Goal: Task Accomplishment & Management: Use online tool/utility

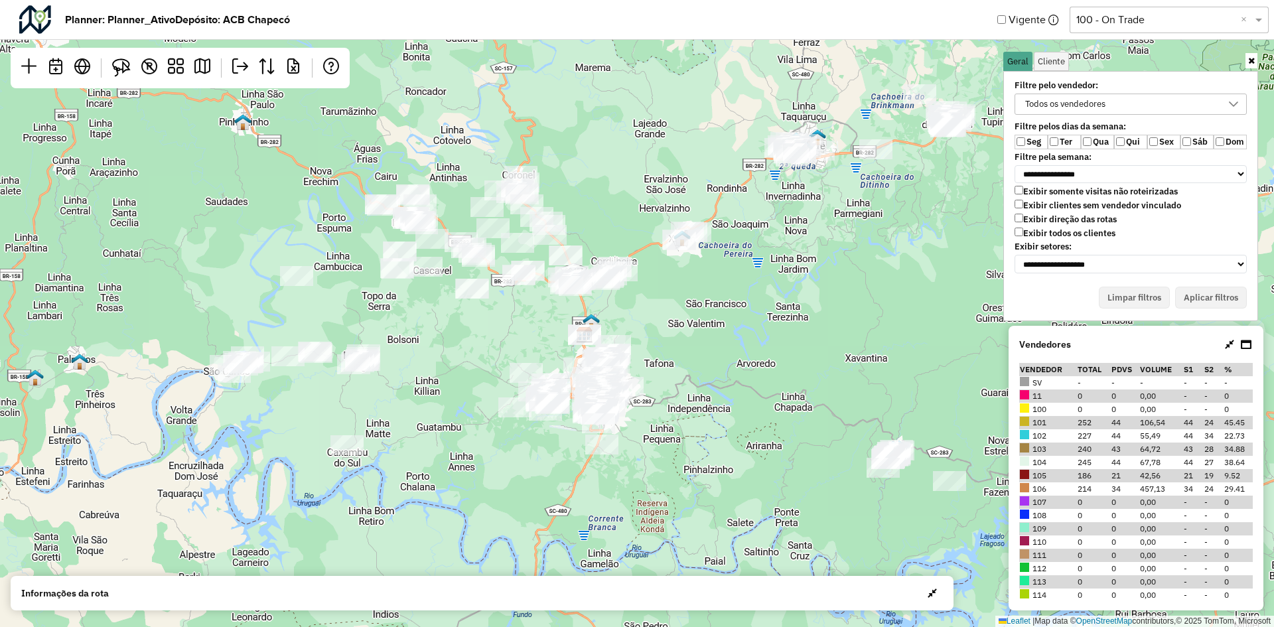
click at [637, 123] on div "Leaflet | Map data © OpenStreetMap contributors,© 2025 TomTom, Microsoft" at bounding box center [637, 313] width 1274 height 627
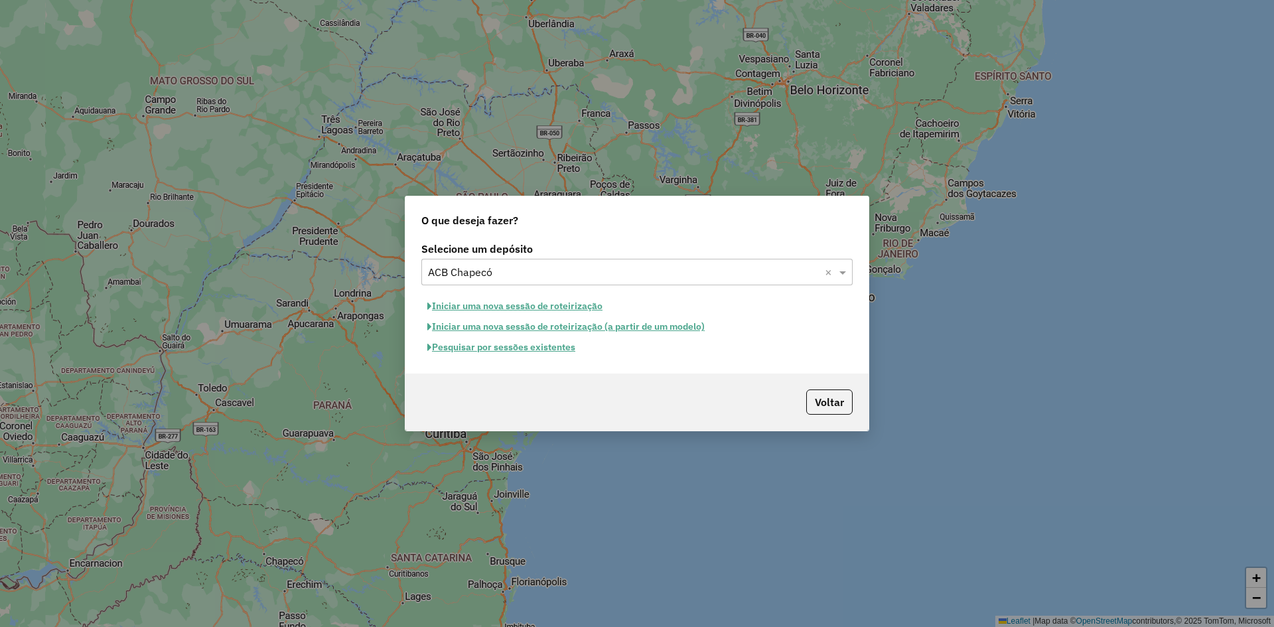
click at [511, 348] on button "Pesquisar por sessões existentes" at bounding box center [501, 347] width 160 height 21
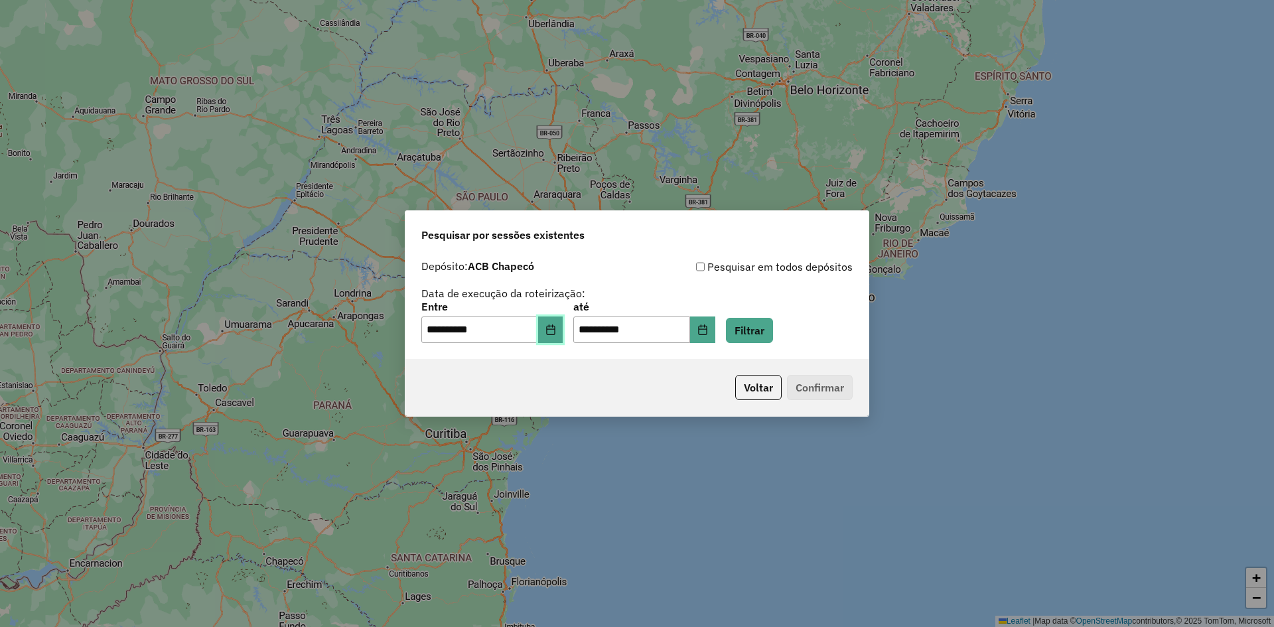
click at [556, 333] on icon "Choose Date" at bounding box center [551, 330] width 11 height 11
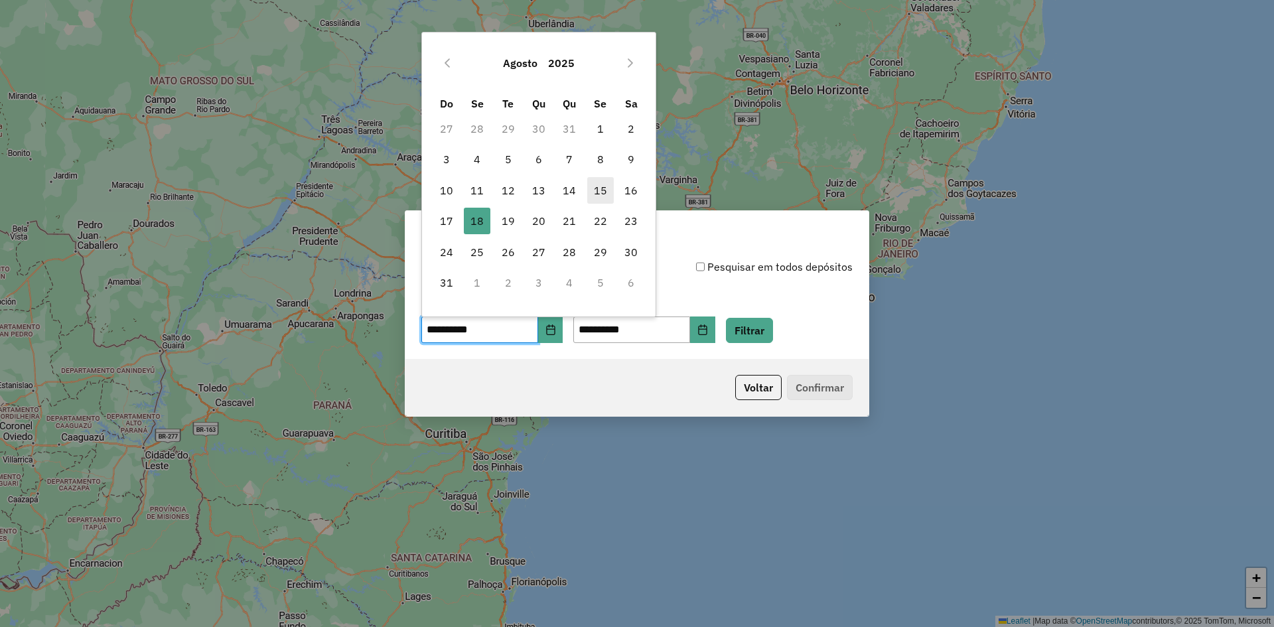
click at [597, 185] on span "15" at bounding box center [600, 190] width 27 height 27
type input "**********"
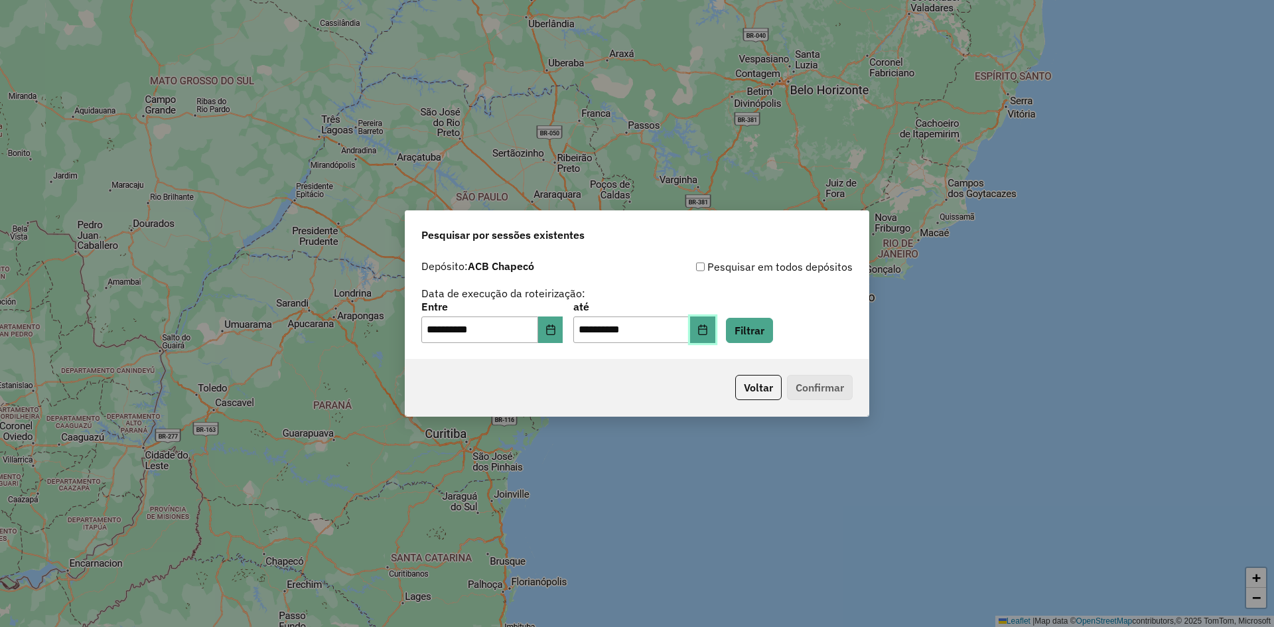
click at [715, 328] on button "Choose Date" at bounding box center [702, 330] width 25 height 27
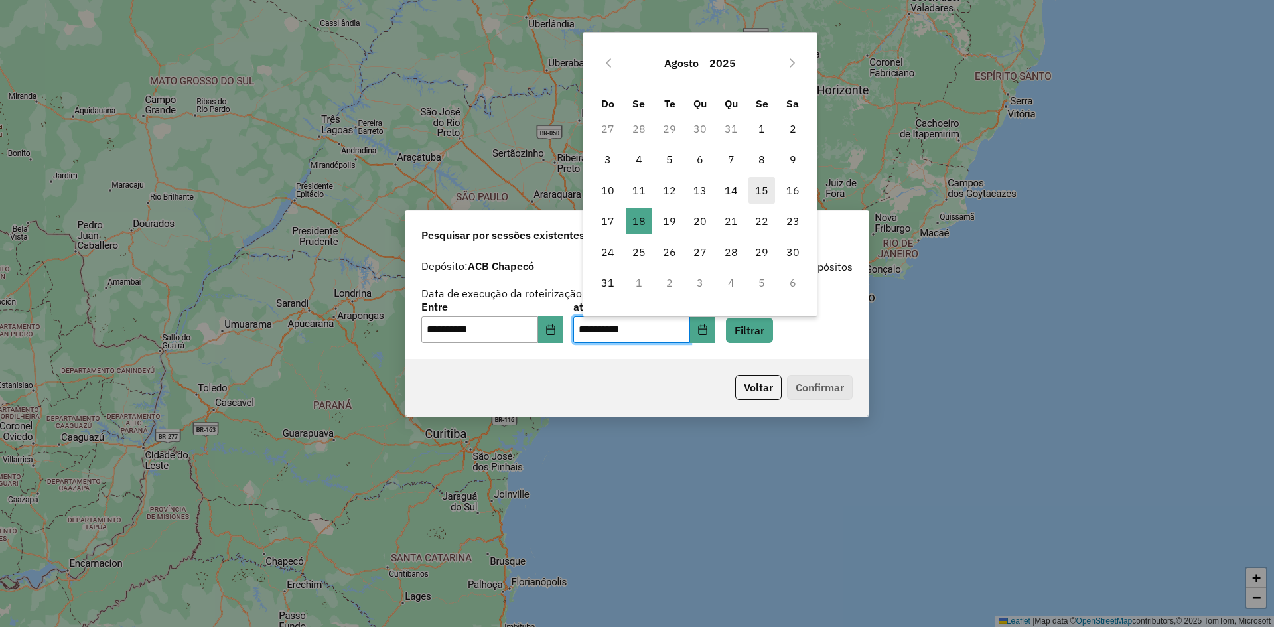
click at [759, 190] on span "15" at bounding box center [762, 190] width 27 height 27
type input "**********"
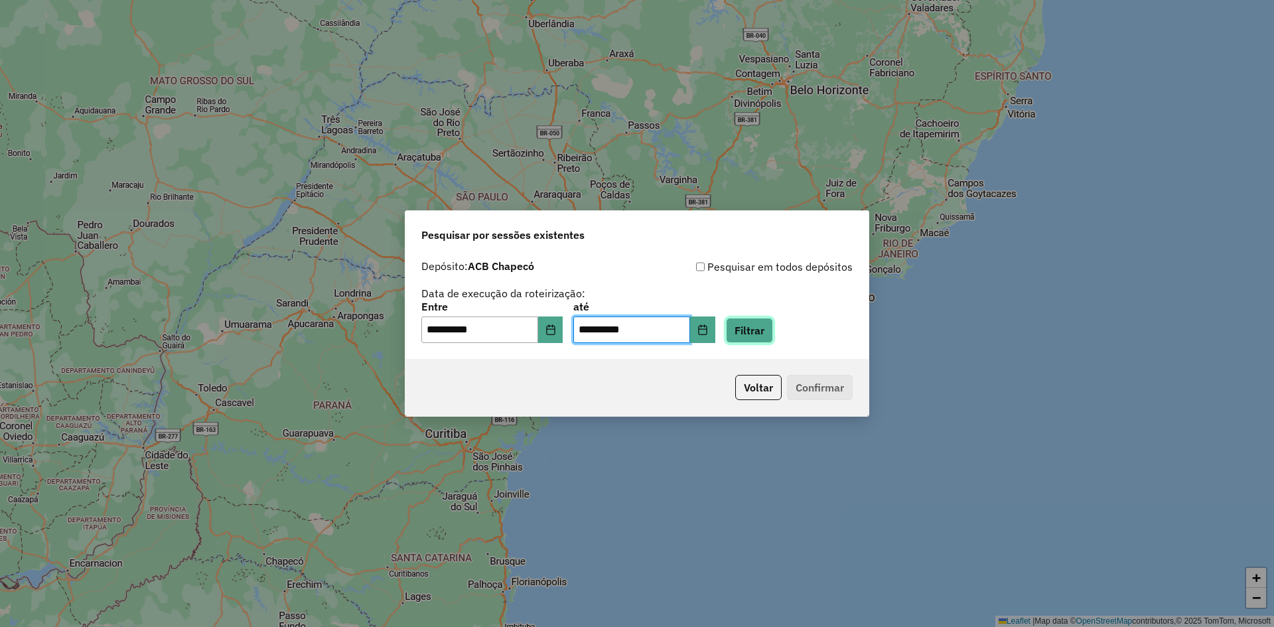
click at [773, 329] on button "Filtrar" at bounding box center [749, 330] width 47 height 25
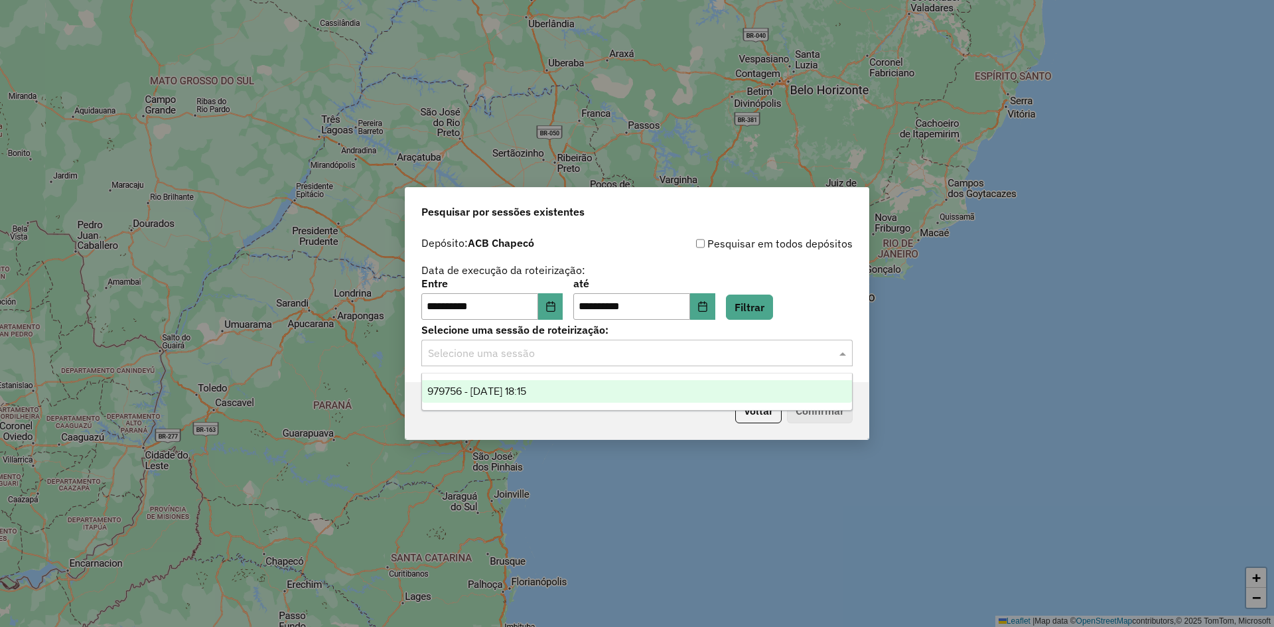
click at [572, 350] on input "text" at bounding box center [624, 354] width 392 height 16
click at [514, 395] on span "979756 - [DATE] 18:15" at bounding box center [476, 391] width 99 height 11
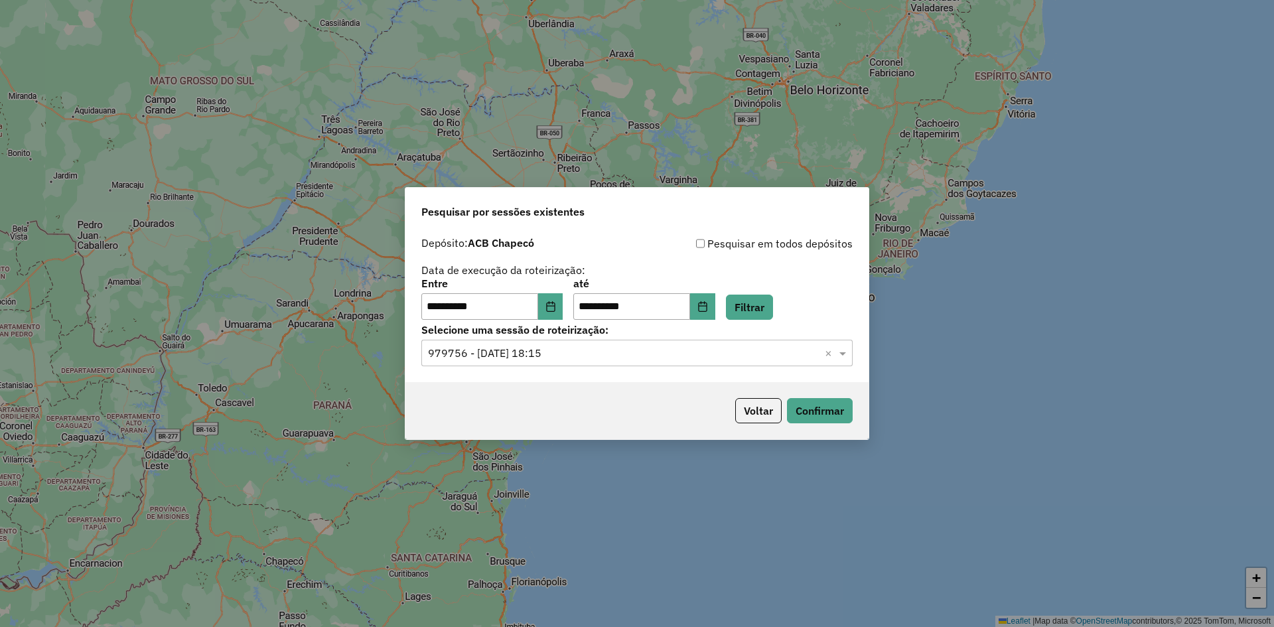
click at [611, 403] on div "Voltar Confirmar" at bounding box center [637, 410] width 463 height 57
click at [817, 410] on button "Confirmar" at bounding box center [820, 410] width 66 height 25
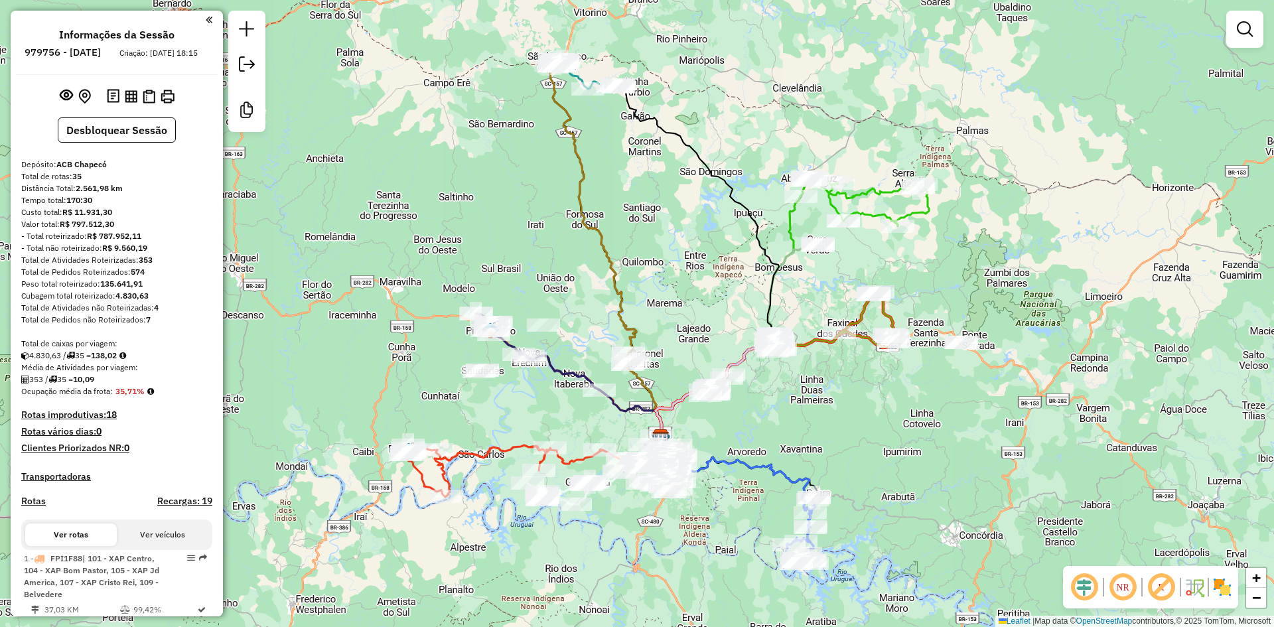
drag, startPoint x: 617, startPoint y: 159, endPoint x: 640, endPoint y: 282, distance: 125.7
click at [640, 282] on div "Janela de atendimento Grade de atendimento Capacidade Transportadoras Veículos …" at bounding box center [637, 313] width 1274 height 627
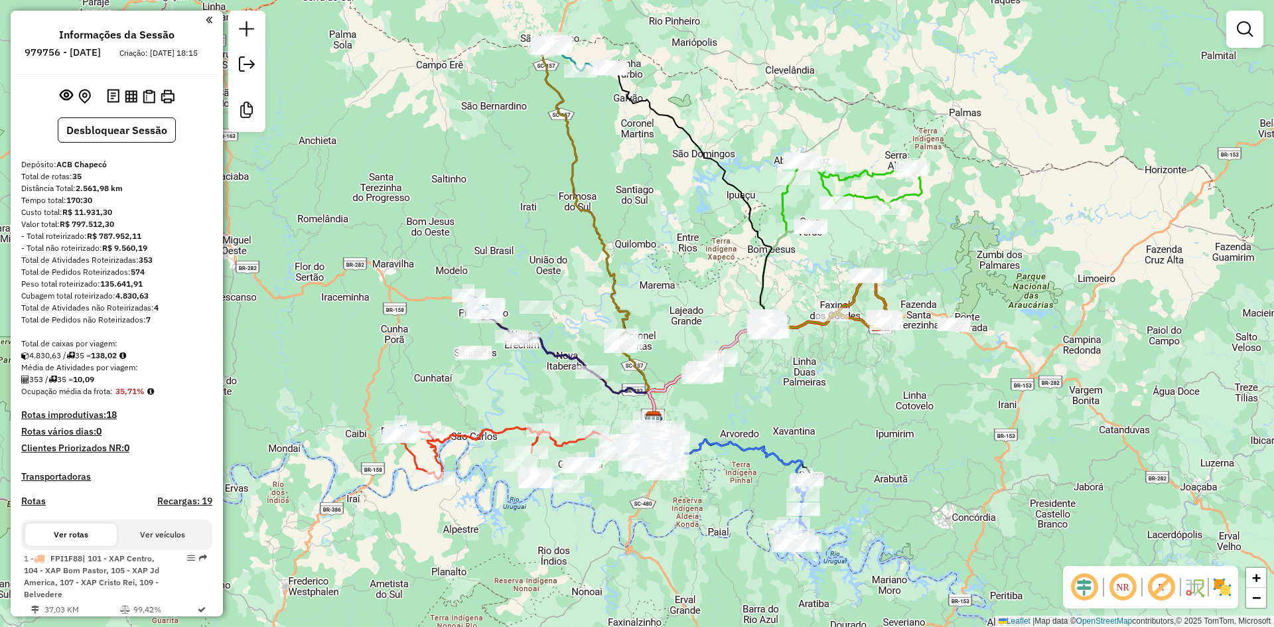
drag, startPoint x: 642, startPoint y: 282, endPoint x: 631, endPoint y: 252, distance: 31.9
click at [633, 257] on div "Janela de atendimento Grade de atendimento Capacidade Transportadoras Veículos …" at bounding box center [637, 313] width 1274 height 627
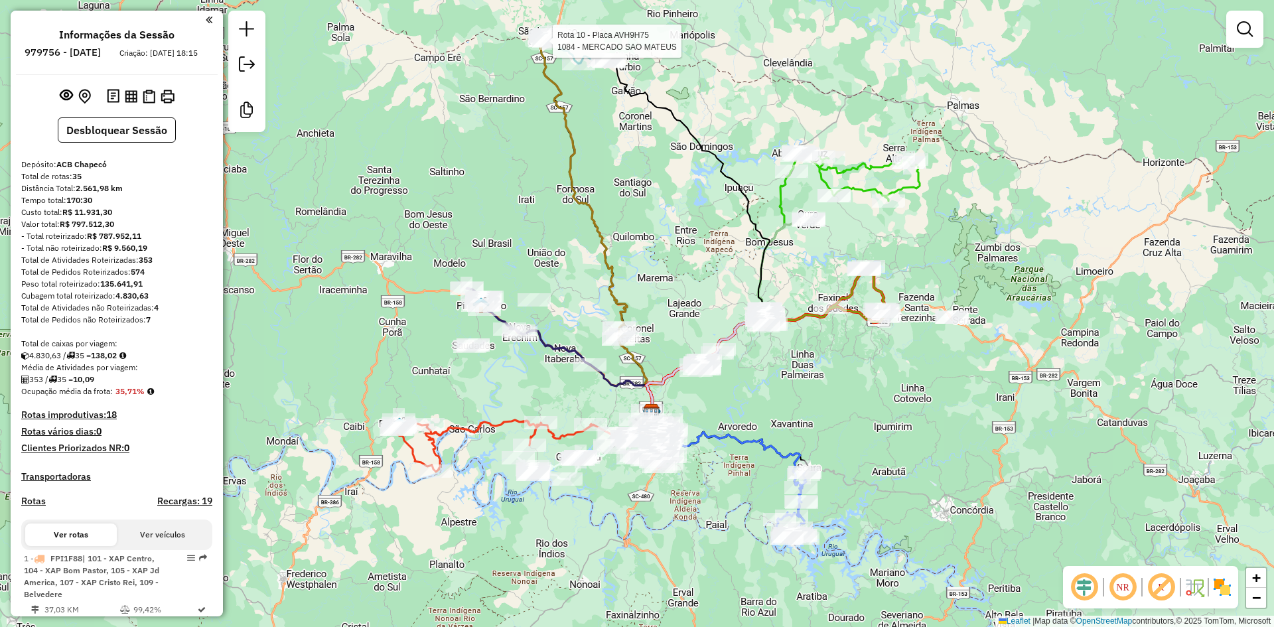
select select "**********"
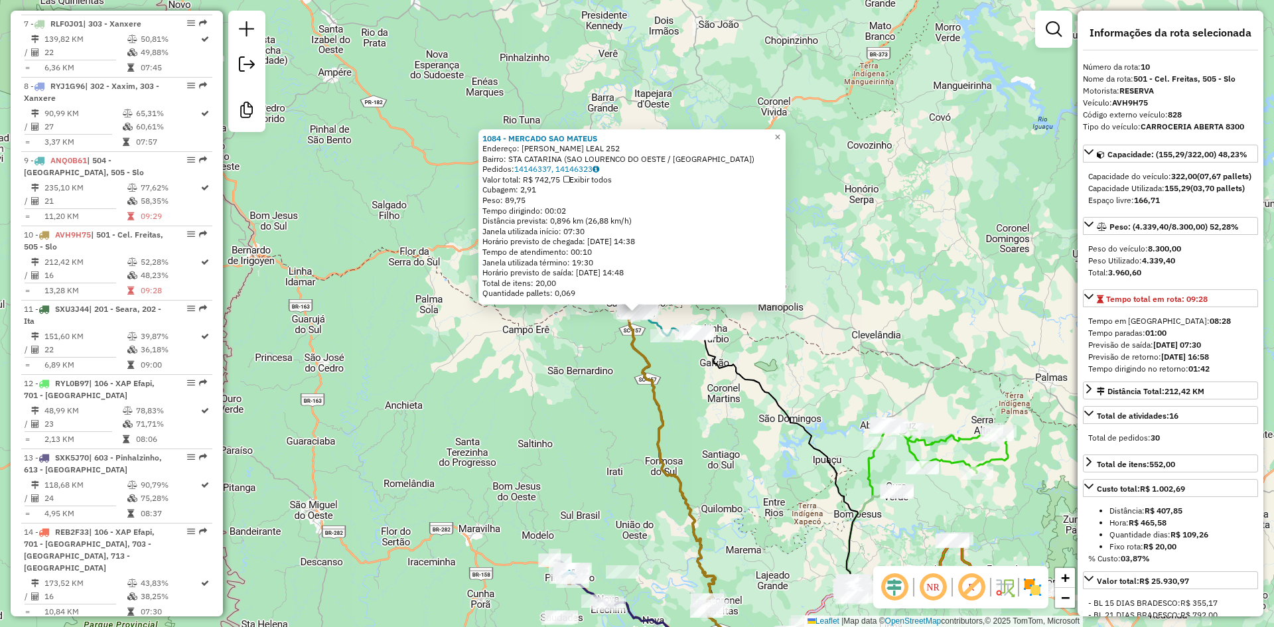
scroll to position [1280, 0]
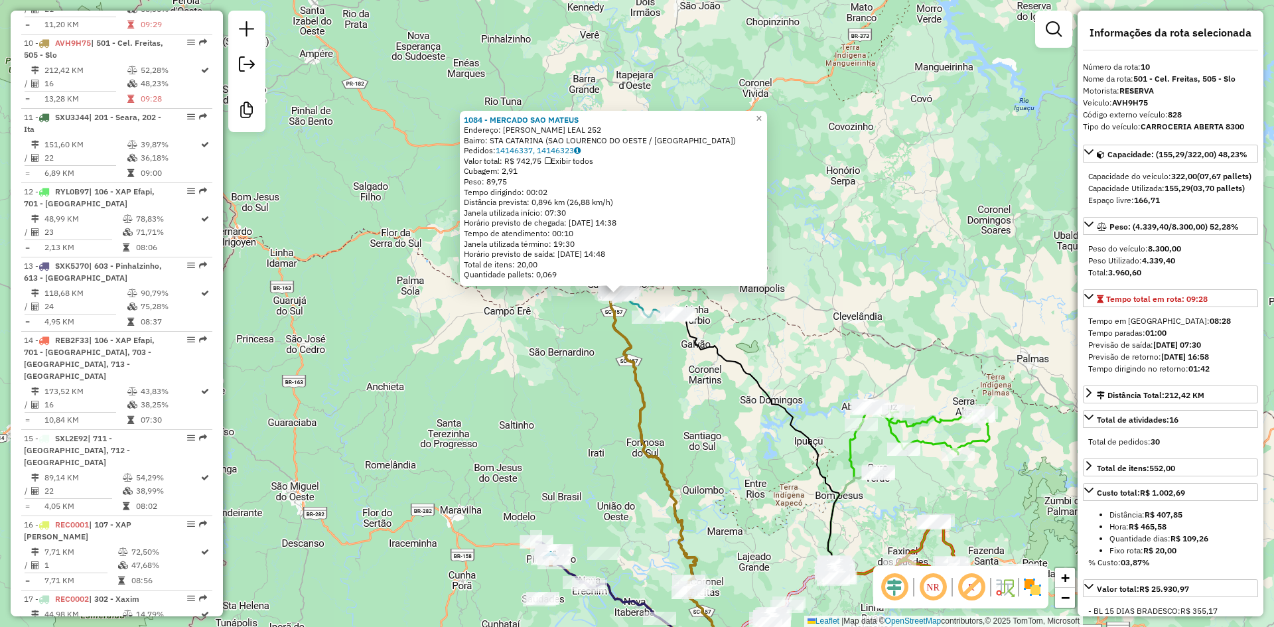
drag, startPoint x: 733, startPoint y: 364, endPoint x: 690, endPoint y: 310, distance: 69.9
click at [690, 315] on icon at bounding box center [759, 490] width 161 height 350
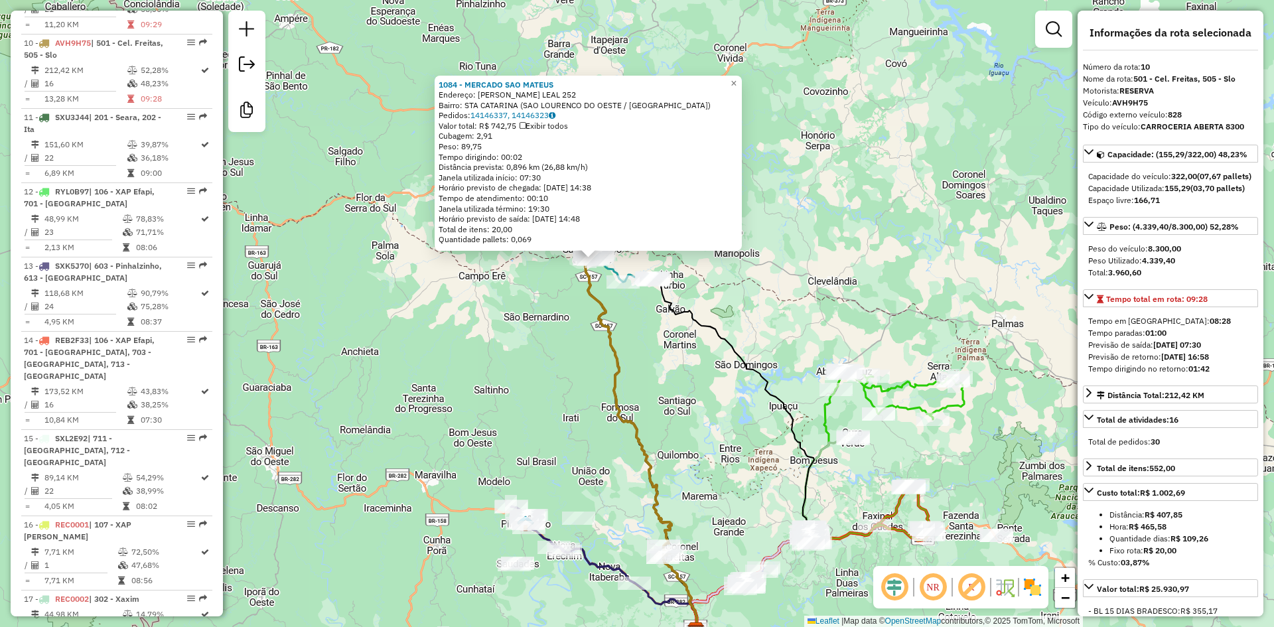
drag, startPoint x: 699, startPoint y: 350, endPoint x: 677, endPoint y: 318, distance: 38.7
click at [698, 349] on div "1084 - MERCADO SAO MATEUS Endereço: LEOBERTO LEAL 252 Bairro: STA CATARINA (SAO…" at bounding box center [637, 313] width 1274 height 627
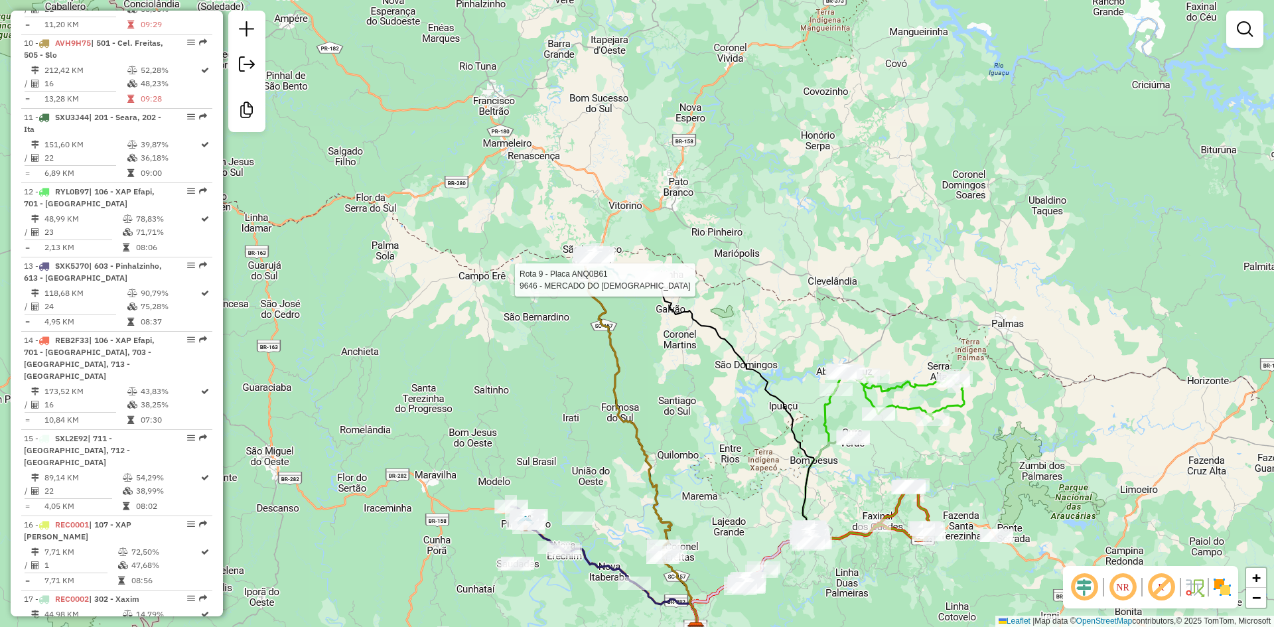
click at [640, 265] on div "Rota 9 - Placa ANQ0B61 9646 - MERCADO DO CRISTIANO Janela de atendimento Grade …" at bounding box center [637, 313] width 1274 height 627
select select "**********"
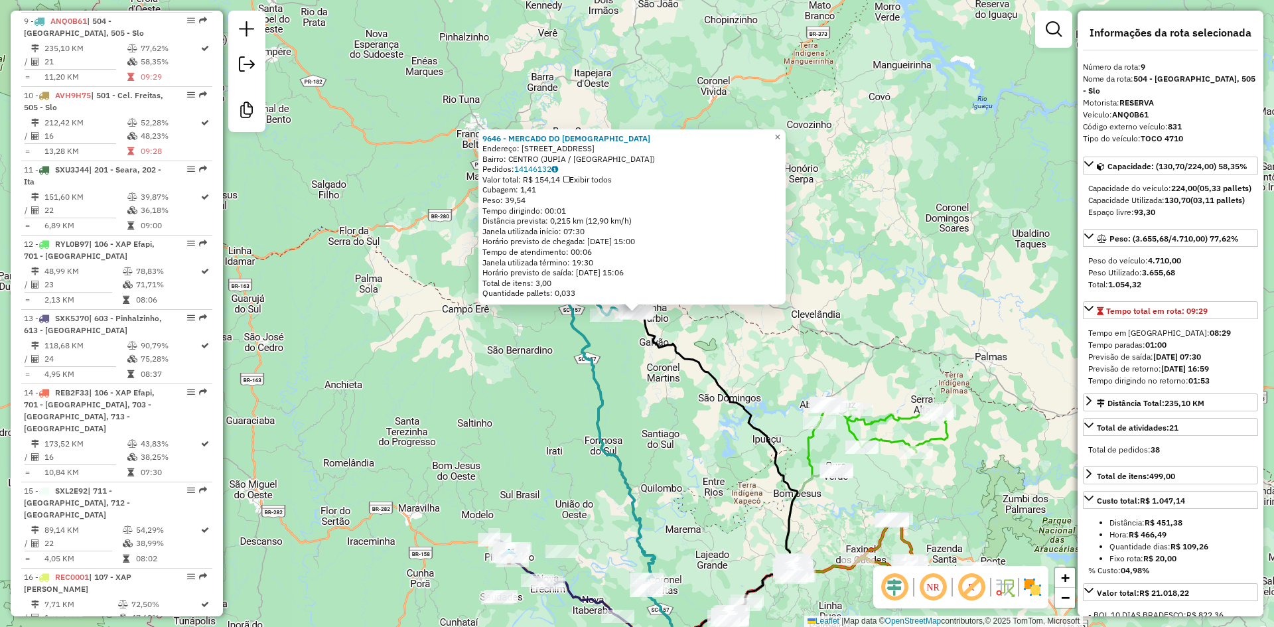
scroll to position [1206, 0]
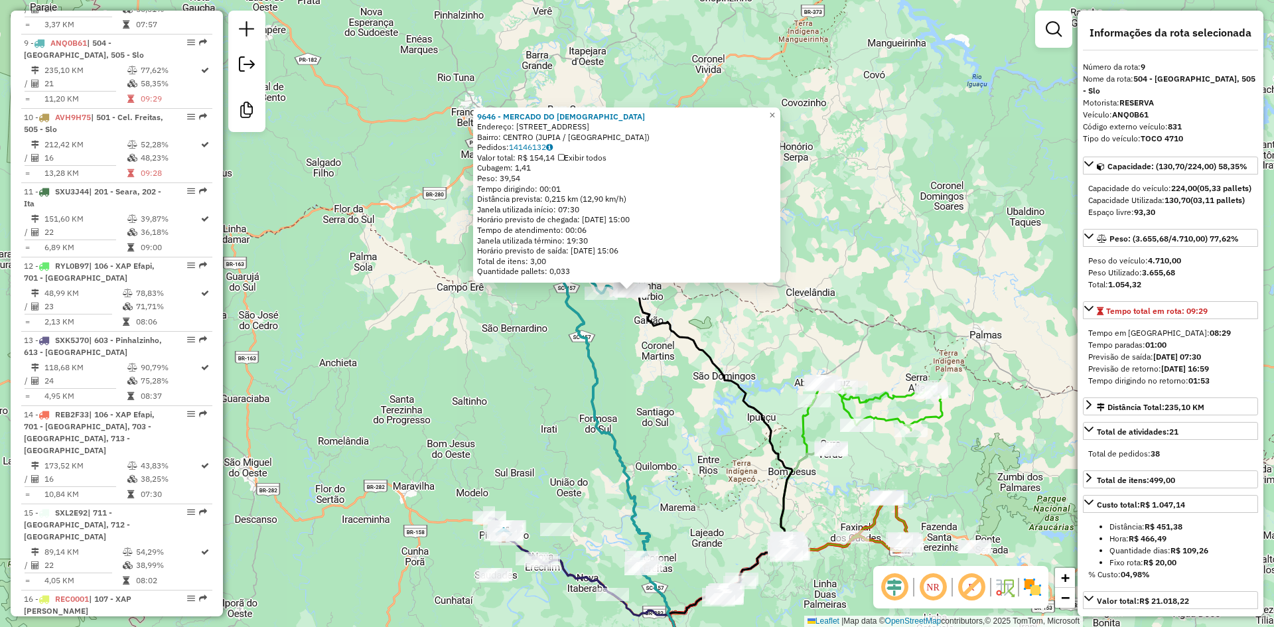
drag, startPoint x: 695, startPoint y: 439, endPoint x: 666, endPoint y: 334, distance: 108.7
click at [667, 335] on div "9646 - MERCADO DO CRISTIANO Endereço: Avenida Tupinamba 2188 Bairro: CENTRO (JU…" at bounding box center [637, 313] width 1274 height 627
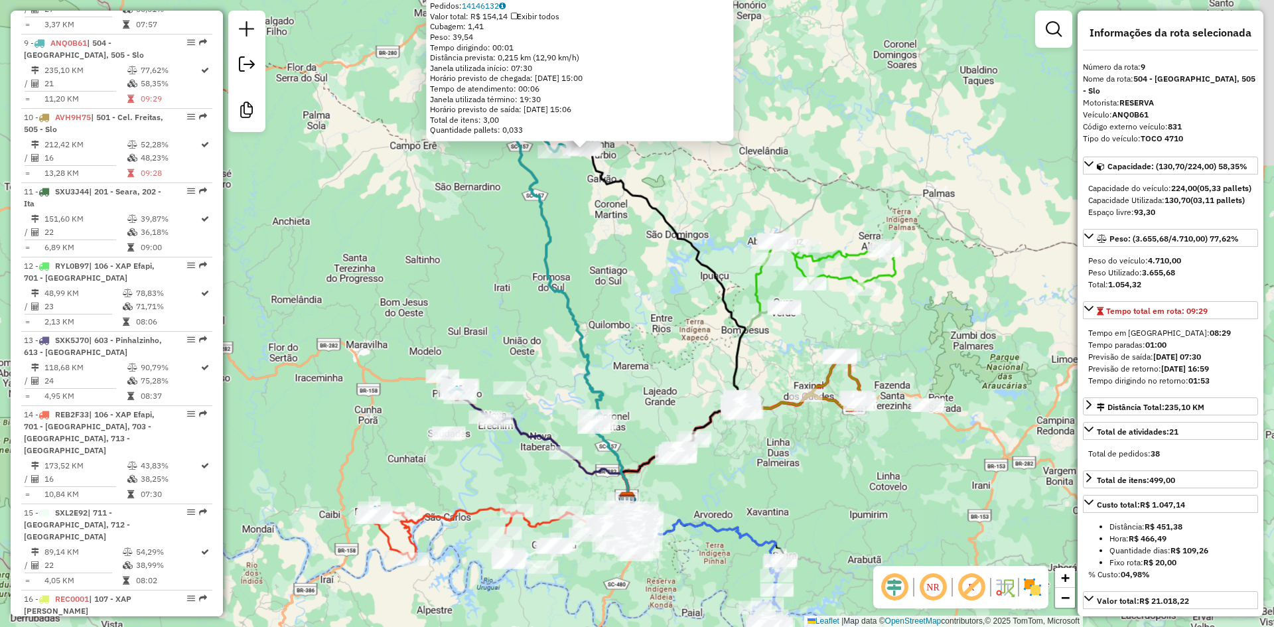
drag, startPoint x: 661, startPoint y: 333, endPoint x: 652, endPoint y: 315, distance: 20.2
click at [652, 315] on div "9646 - MERCADO DO CRISTIANO Endereço: Avenida Tupinamba 2188 Bairro: CENTRO (JU…" at bounding box center [637, 313] width 1274 height 627
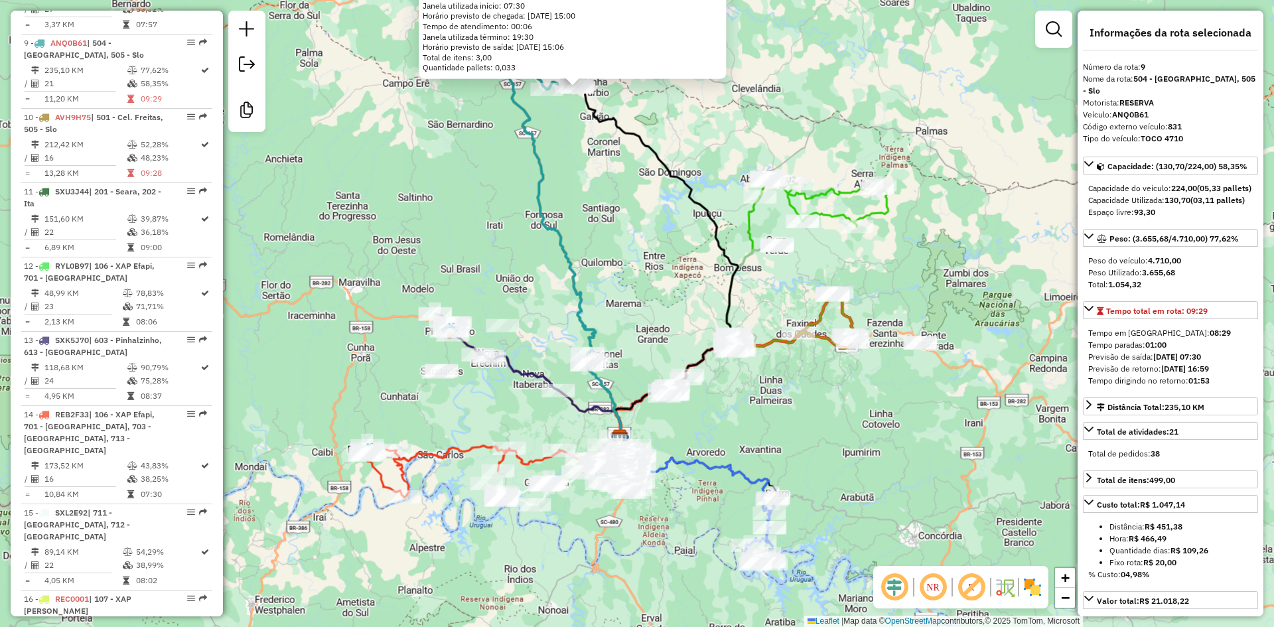
drag, startPoint x: 658, startPoint y: 340, endPoint x: 662, endPoint y: 291, distance: 49.3
click at [662, 291] on div "9646 - MERCADO DO CRISTIANO Endereço: Avenida Tupinamba 2188 Bairro: CENTRO (JU…" at bounding box center [637, 313] width 1274 height 627
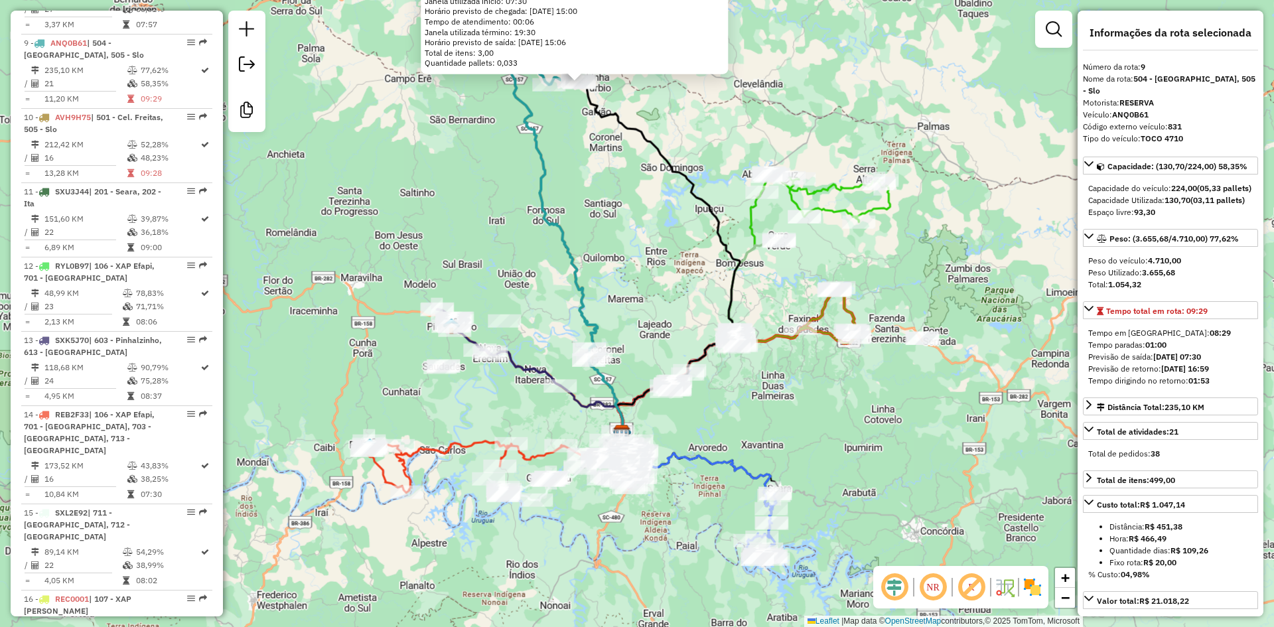
click at [662, 303] on div "9646 - MERCADO DO CRISTIANO Endereço: Avenida Tupinamba 2188 Bairro: CENTRO (JU…" at bounding box center [637, 313] width 1274 height 627
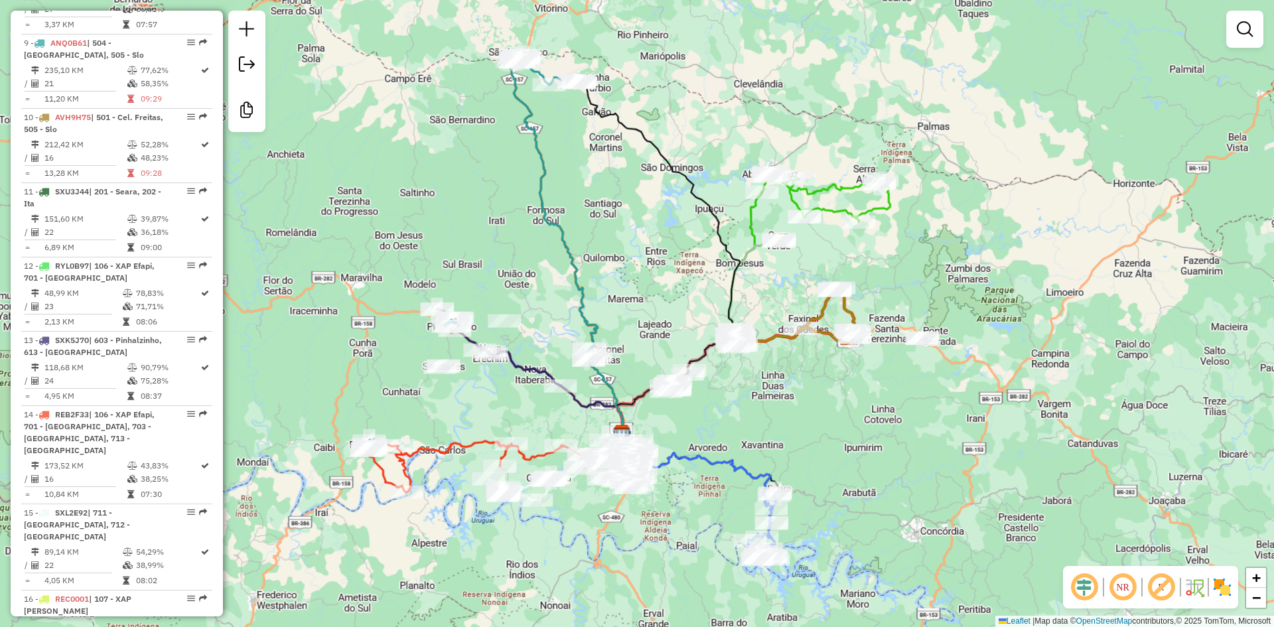
click at [656, 307] on div "Janela de atendimento Grade de atendimento Capacidade Transportadoras Veículos …" at bounding box center [637, 313] width 1274 height 627
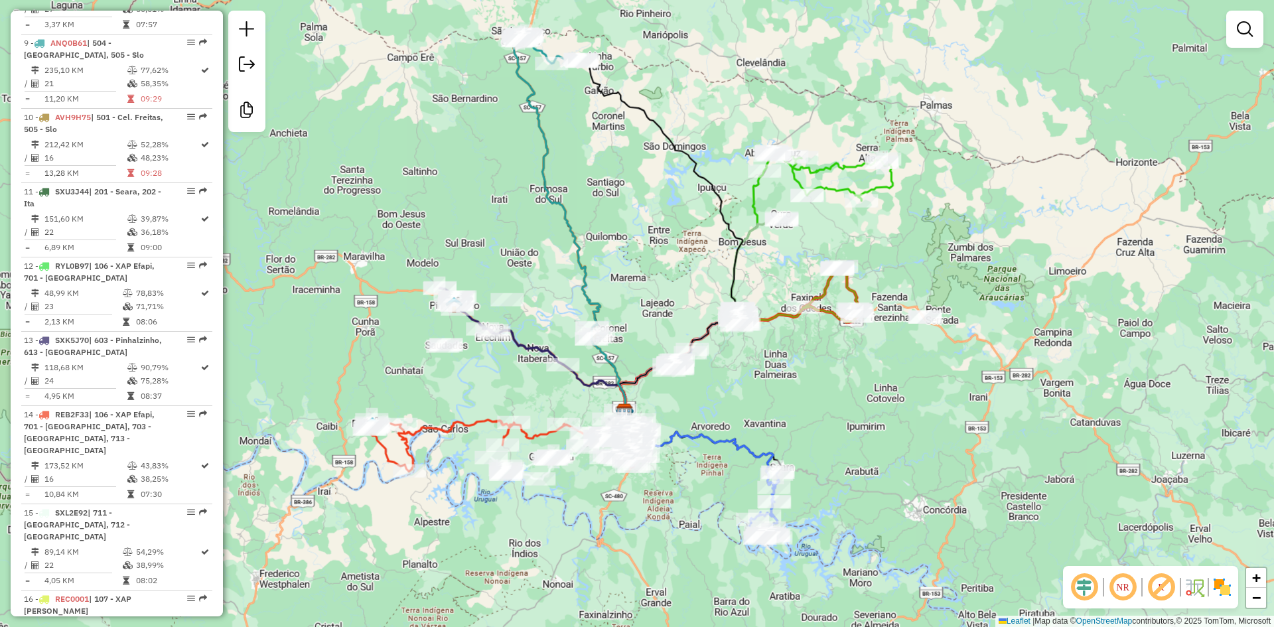
drag, startPoint x: 647, startPoint y: 307, endPoint x: 650, endPoint y: 285, distance: 21.4
click at [650, 285] on div "Janela de atendimento Grade de atendimento Capacidade Transportadoras Veículos …" at bounding box center [637, 313] width 1274 height 627
click at [682, 253] on div "Janela de atendimento Grade de atendimento Capacidade Transportadoras Veículos …" at bounding box center [637, 313] width 1274 height 627
click at [637, 201] on div "Janela de atendimento Grade de atendimento Capacidade Transportadoras Veículos …" at bounding box center [637, 313] width 1274 height 627
click at [416, 202] on div "Janela de atendimento Grade de atendimento Capacidade Transportadoras Veículos …" at bounding box center [637, 313] width 1274 height 627
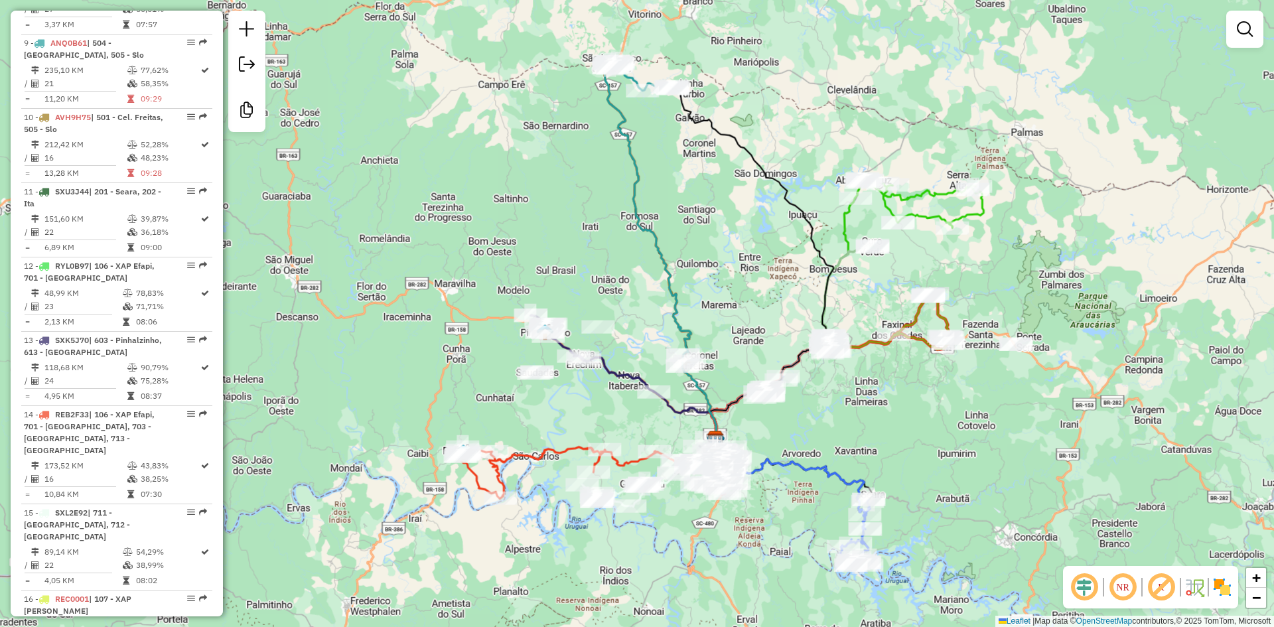
drag, startPoint x: 415, startPoint y: 201, endPoint x: 498, endPoint y: 218, distance: 84.7
click at [501, 220] on div "Janela de atendimento Grade de atendimento Capacidade Transportadoras Veículos …" at bounding box center [637, 313] width 1274 height 627
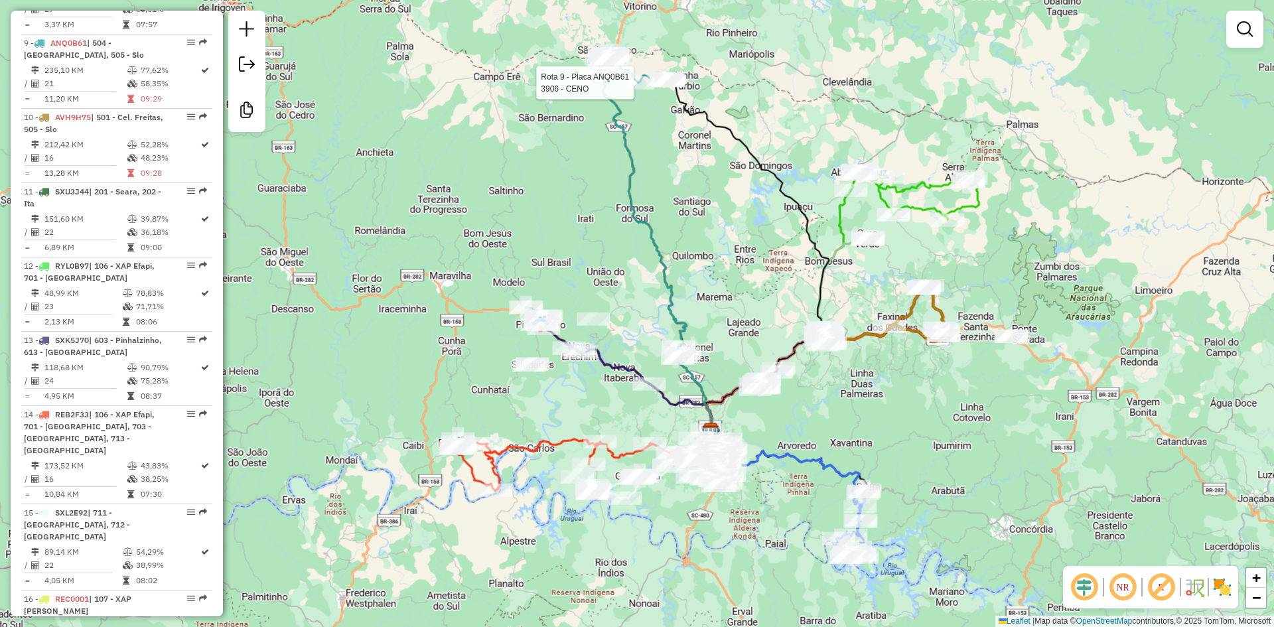
select select "**********"
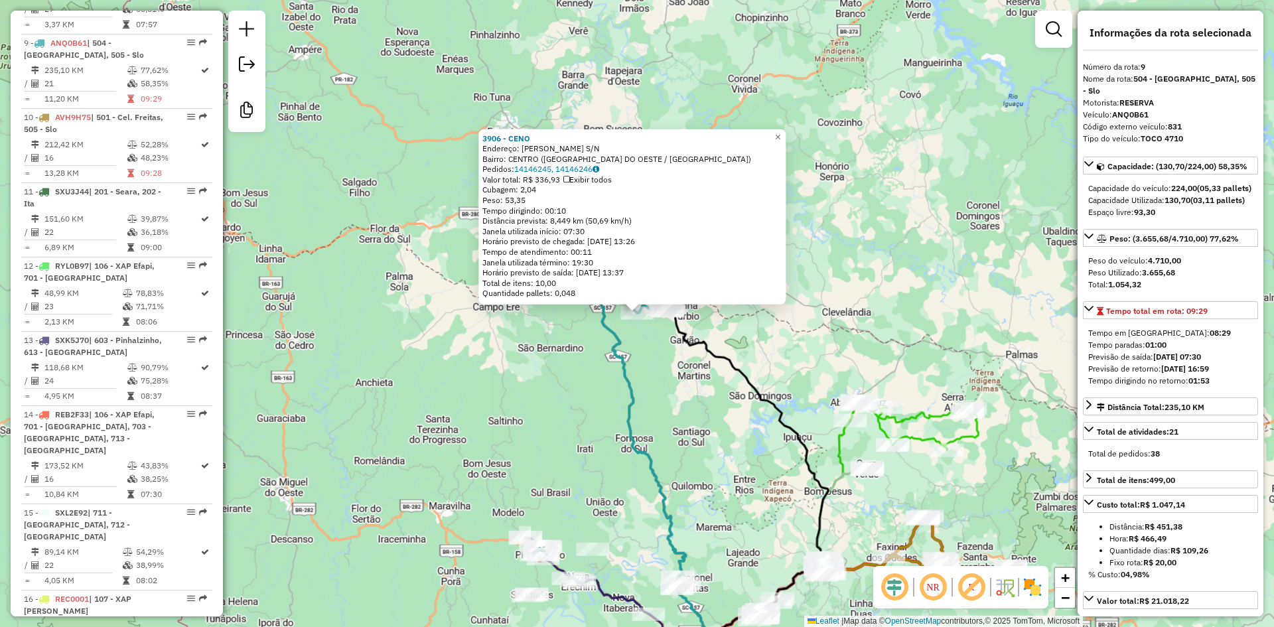
scroll to position [133, 0]
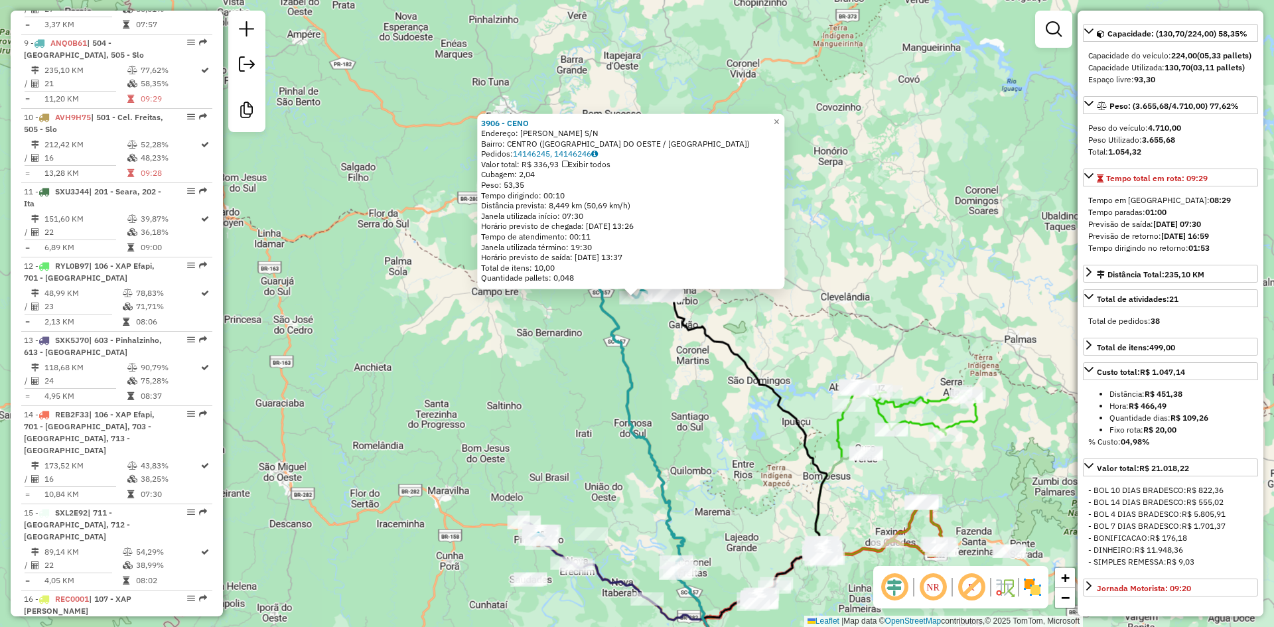
drag, startPoint x: 742, startPoint y: 491, endPoint x: 749, endPoint y: 469, distance: 23.7
click at [749, 469] on div "3906 - CENO Endereço: FREDERICO WASTNER S/N Bairro: CENTRO (SAO LOURENCO DO OES…" at bounding box center [637, 313] width 1274 height 627
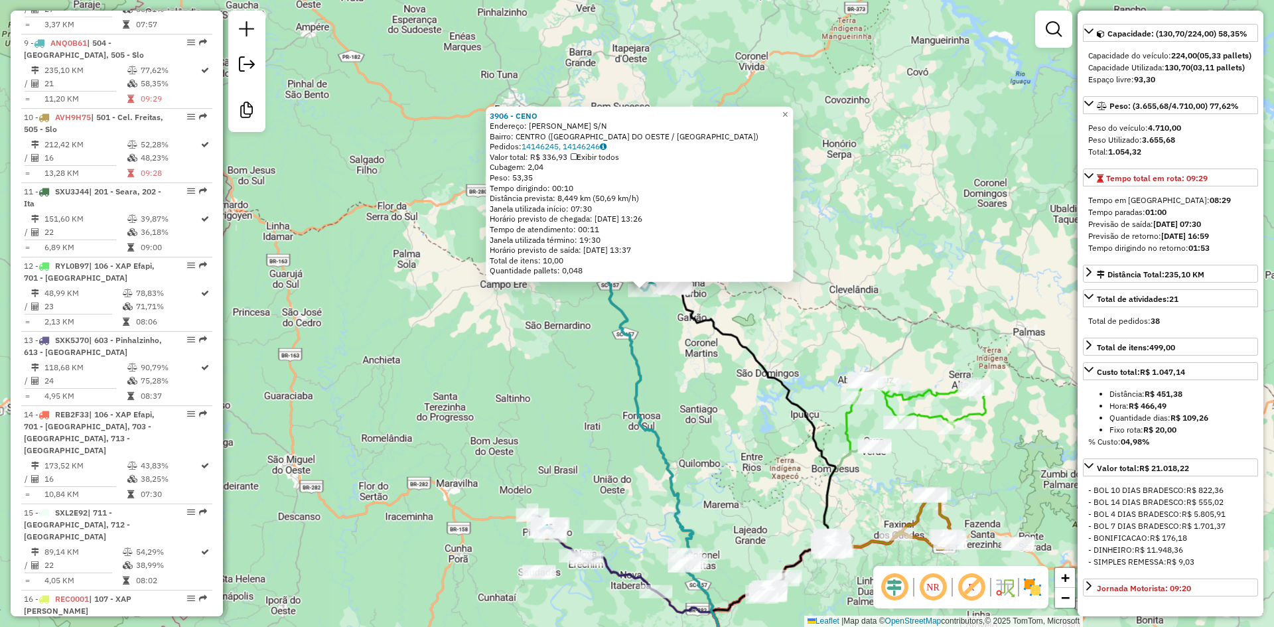
click at [749, 469] on div "3906 - CENO Endereço: FREDERICO WASTNER S/N Bairro: CENTRO (SAO LOURENCO DO OES…" at bounding box center [637, 313] width 1274 height 627
